Goal: Complete application form

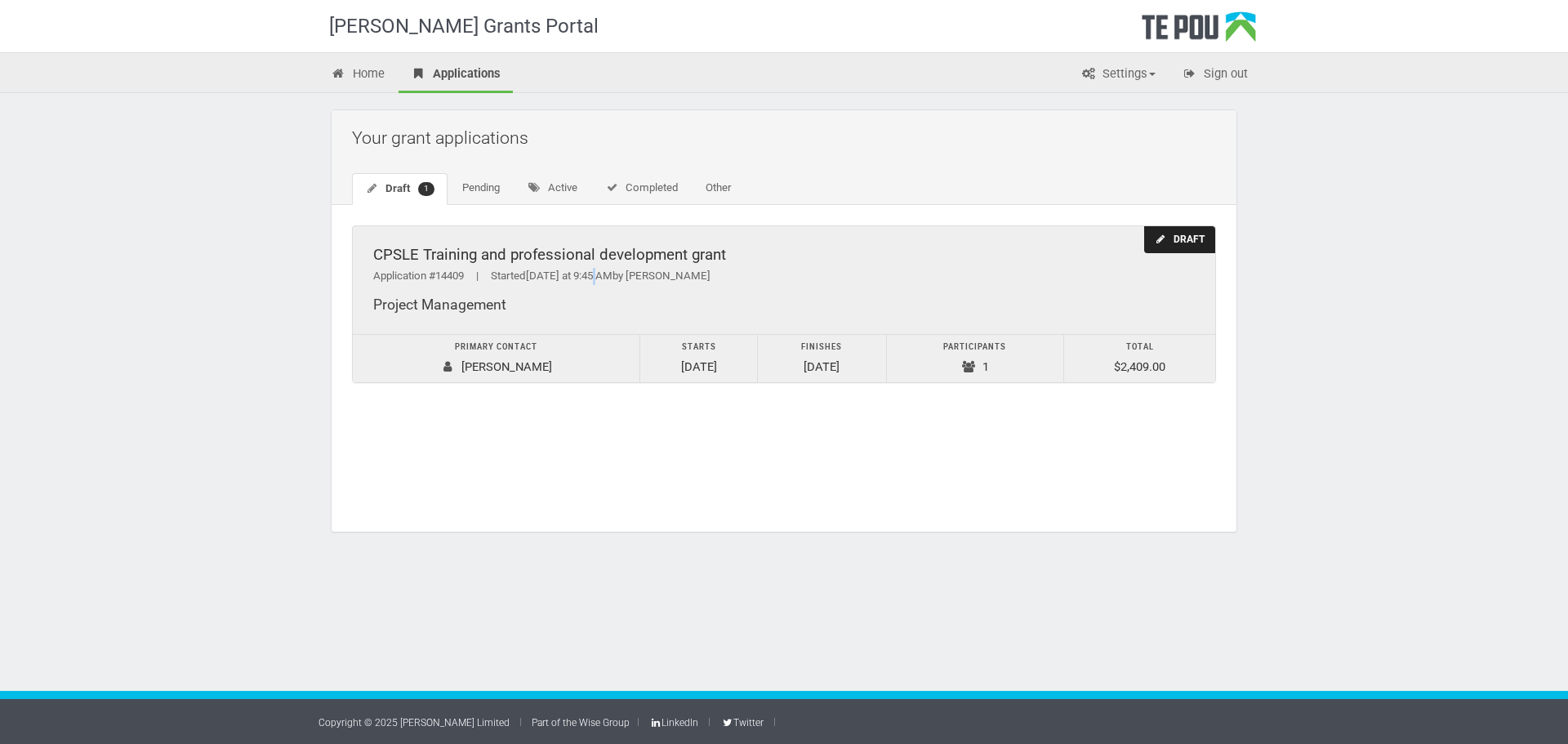
click at [607, 267] on div "CPSLE Training and professional development grant Application #14409 | Started …" at bounding box center [783, 280] width 862 height 108
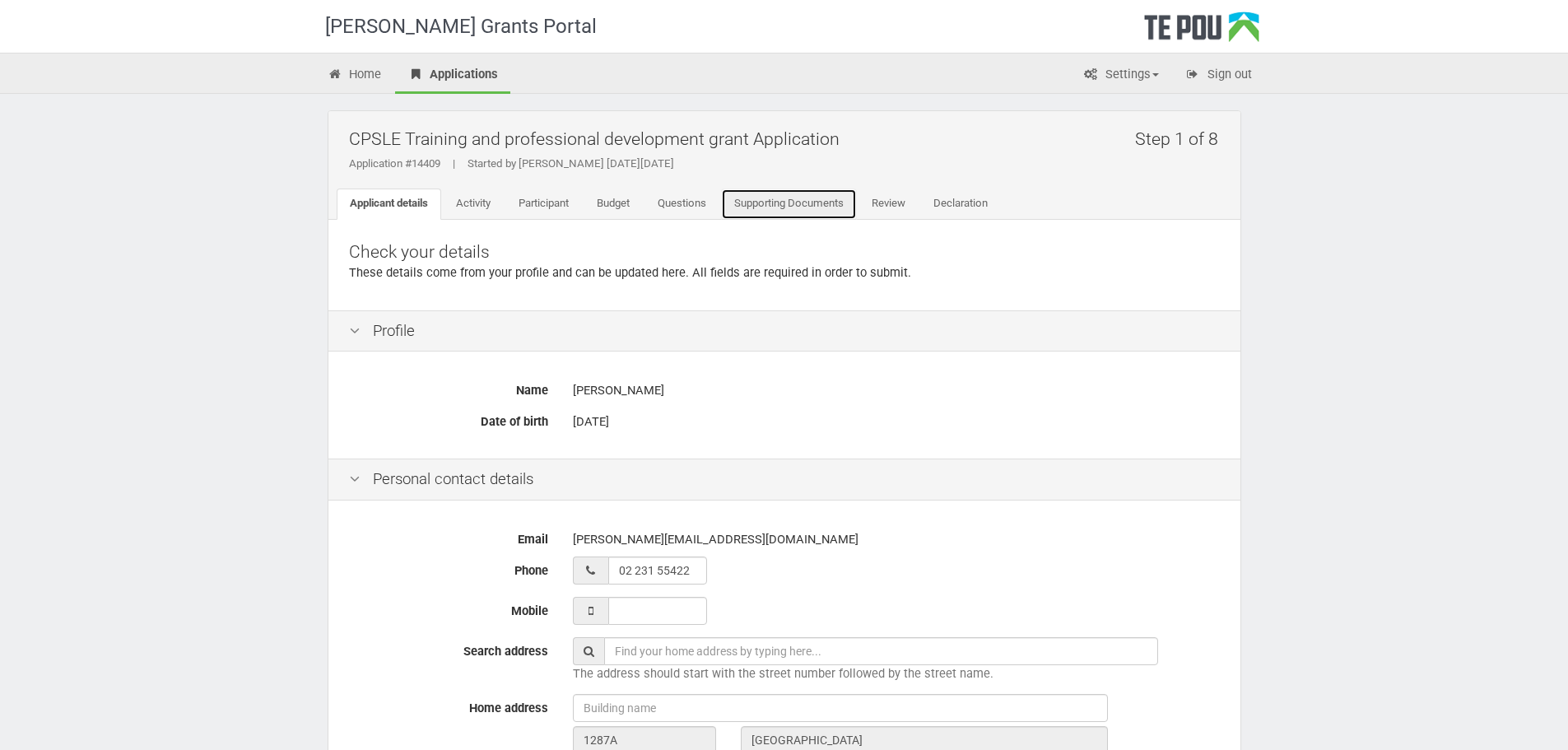
click at [784, 206] on link "Supporting Documents" at bounding box center [789, 204] width 136 height 31
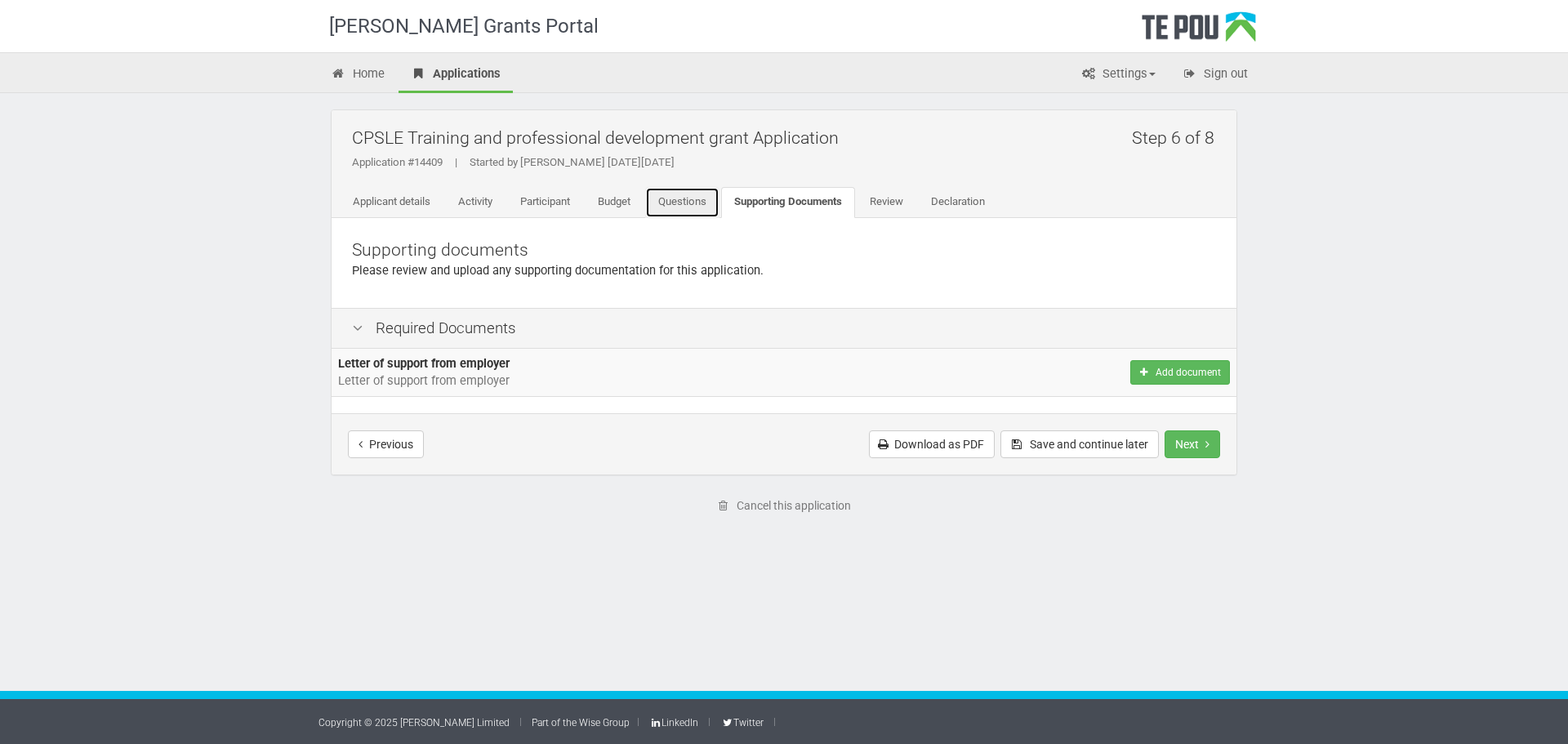
click at [700, 203] on link "Questions" at bounding box center [682, 203] width 74 height 31
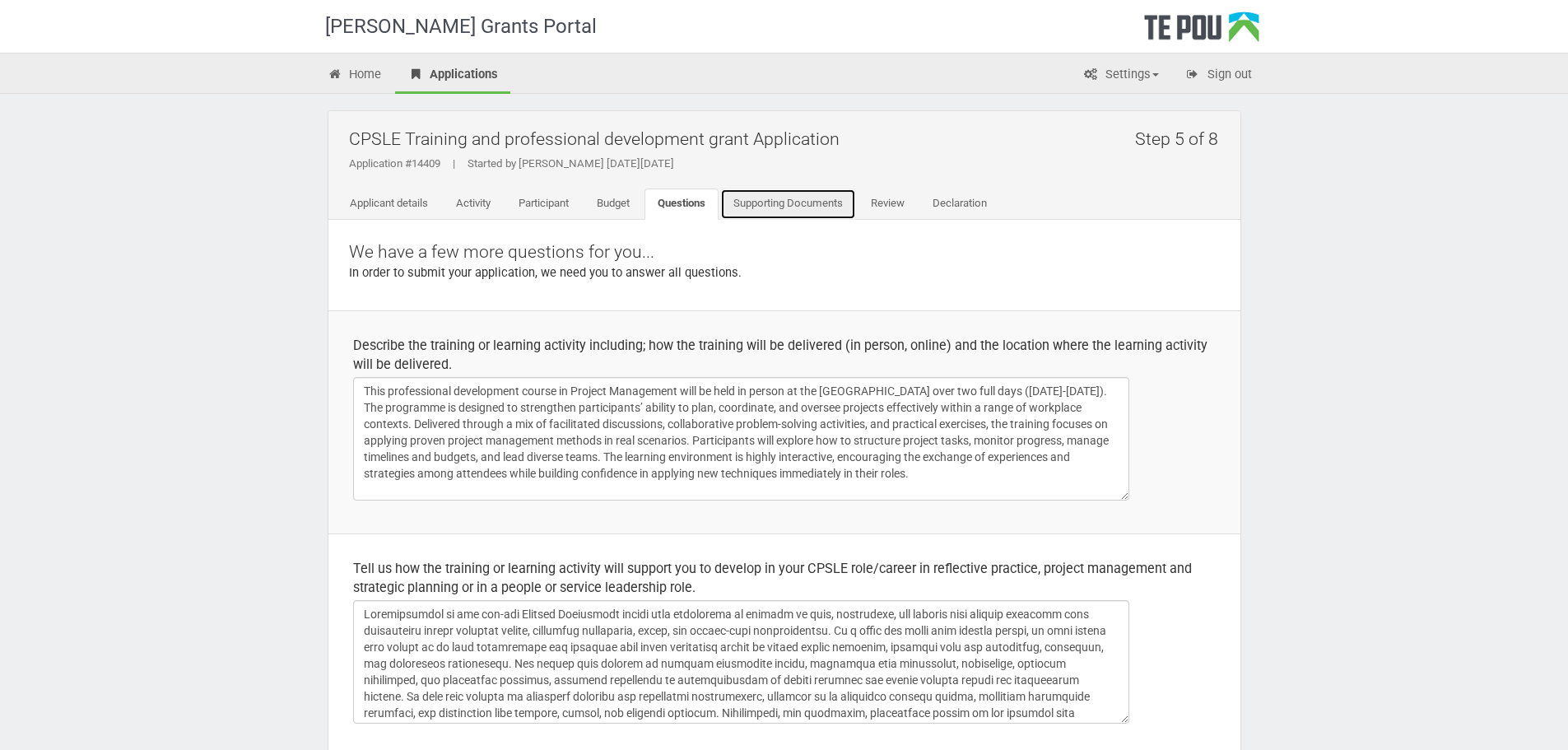
click at [777, 199] on link "Supporting Documents" at bounding box center [788, 204] width 136 height 31
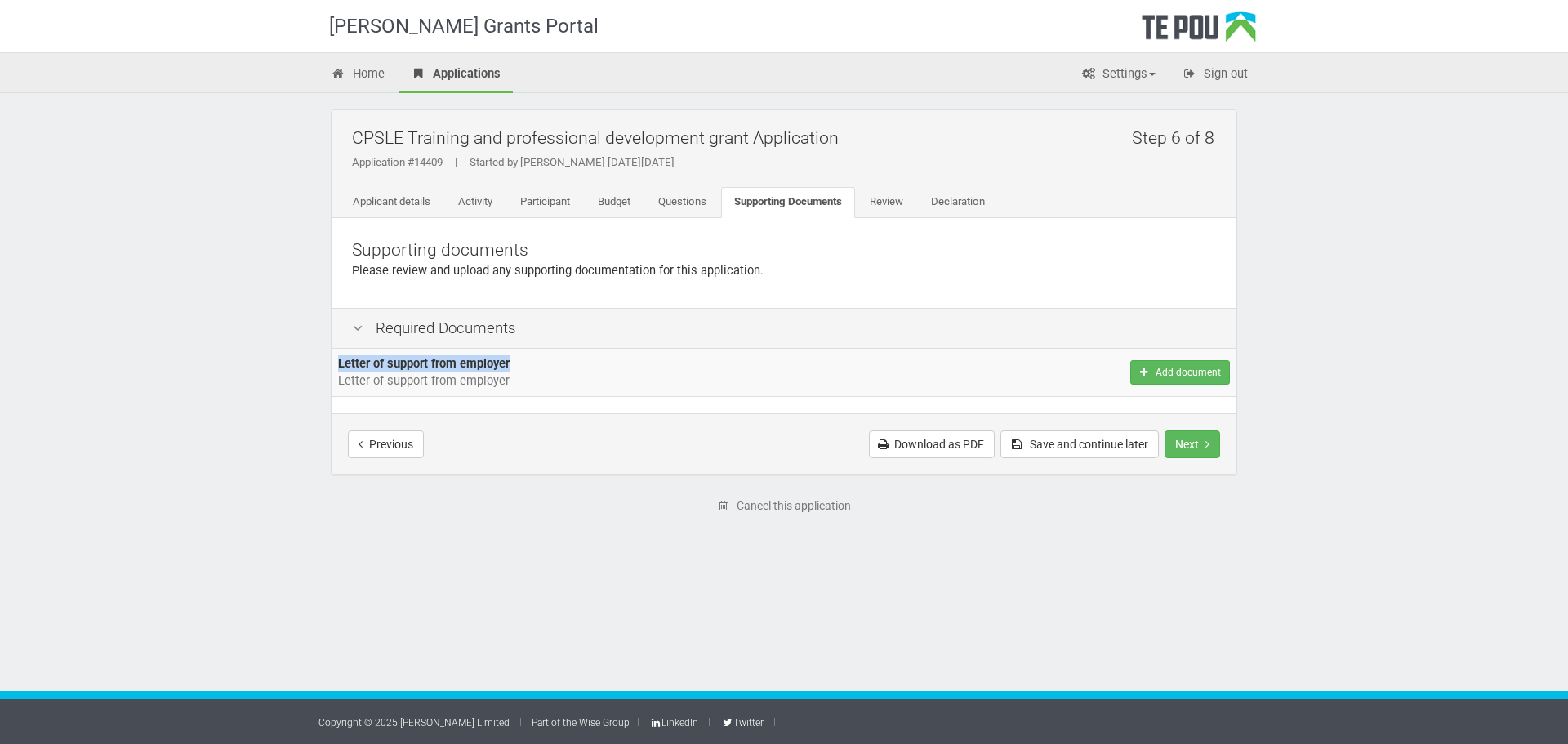
drag, startPoint x: 463, startPoint y: 363, endPoint x: 325, endPoint y: 360, distance: 138.0
click at [325, 360] on div "Step 6 of 8 CPSLE Training and professional development grant Application Appli…" at bounding box center [784, 326] width 955 height 467
copy div "Letter of support from employer"
